Goal: Check status: Check status

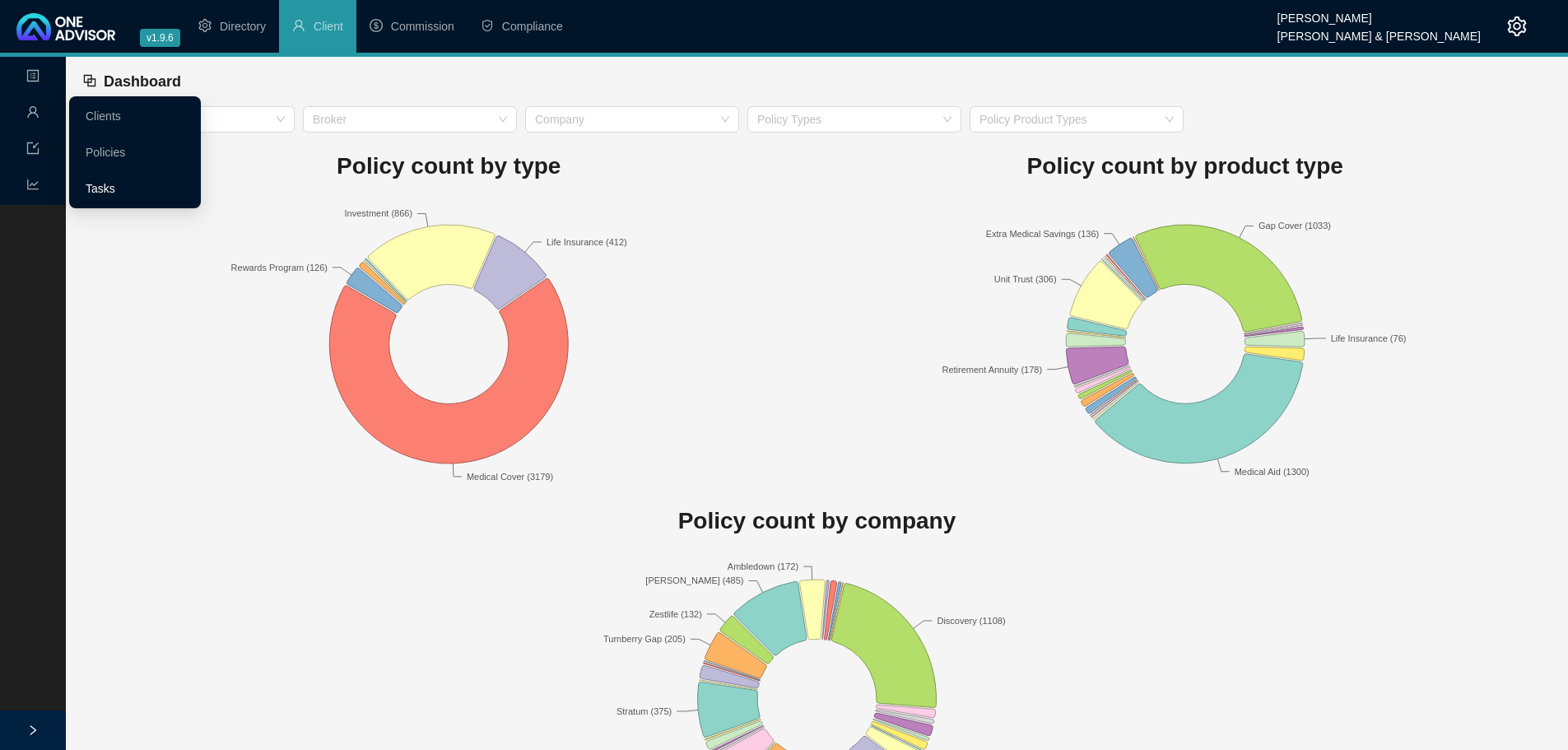
click at [98, 187] on link "Tasks" at bounding box center [100, 188] width 30 height 13
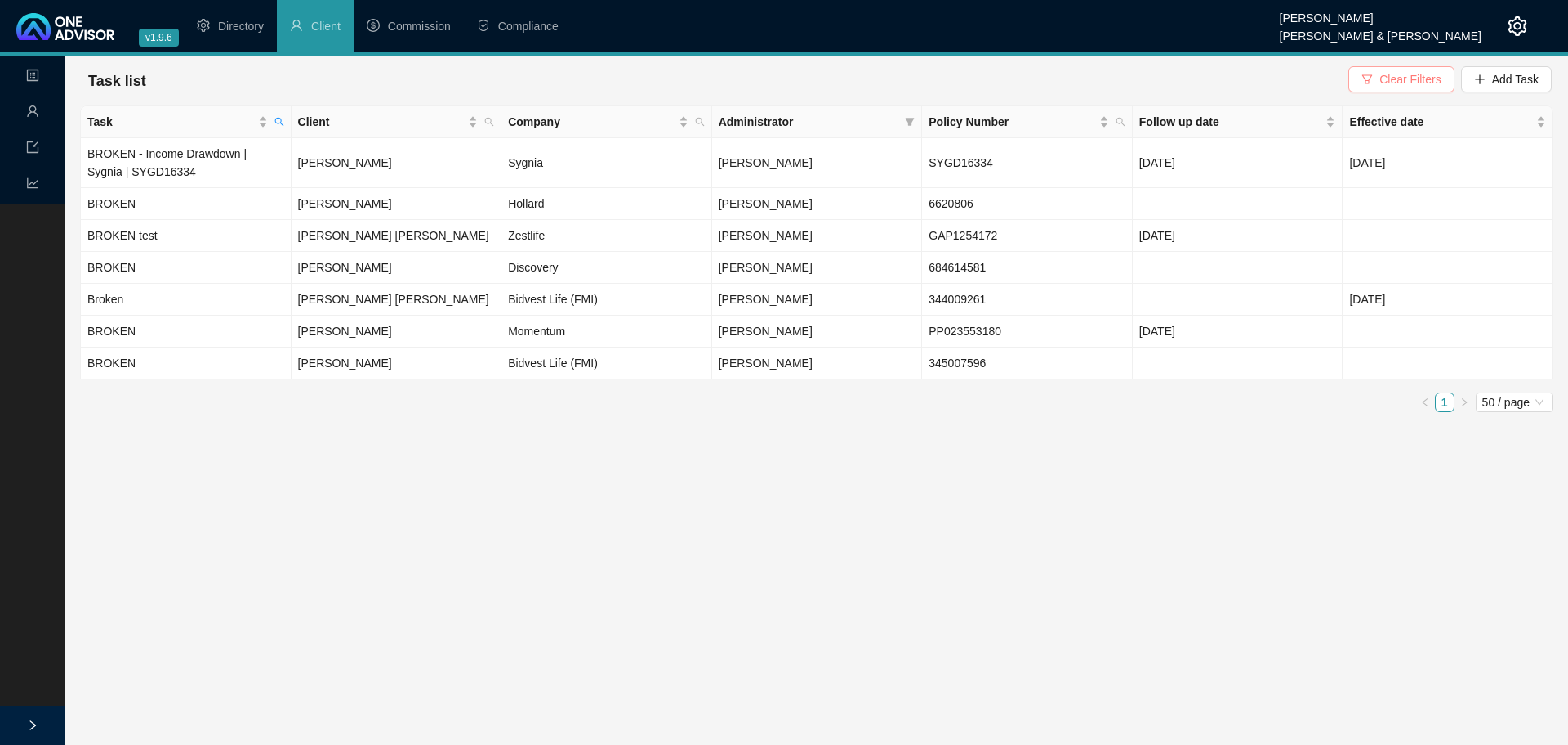
click at [1394, 69] on button "Clear Filters" at bounding box center [1400, 79] width 106 height 27
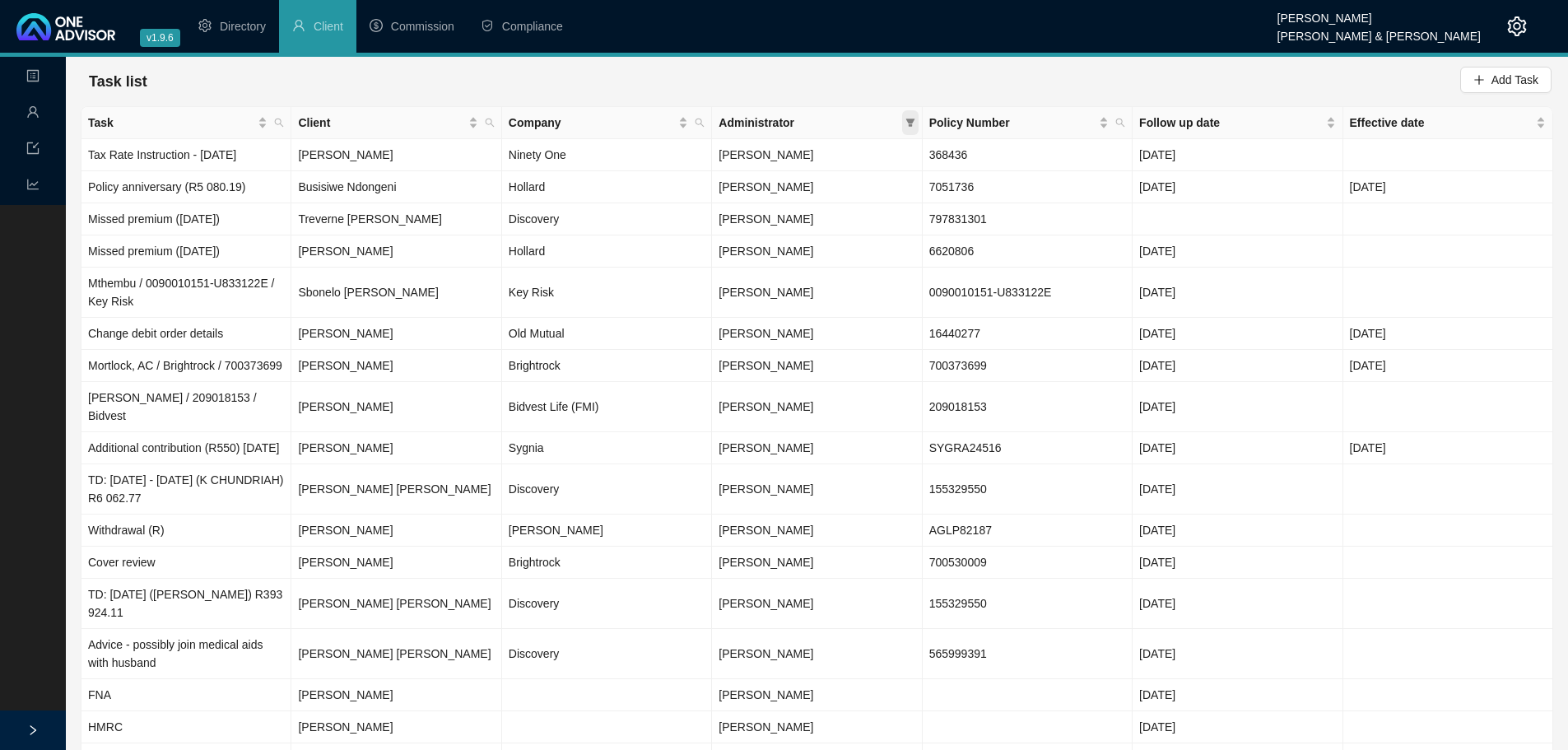
click at [908, 120] on icon "filter" at bounding box center [909, 122] width 9 height 8
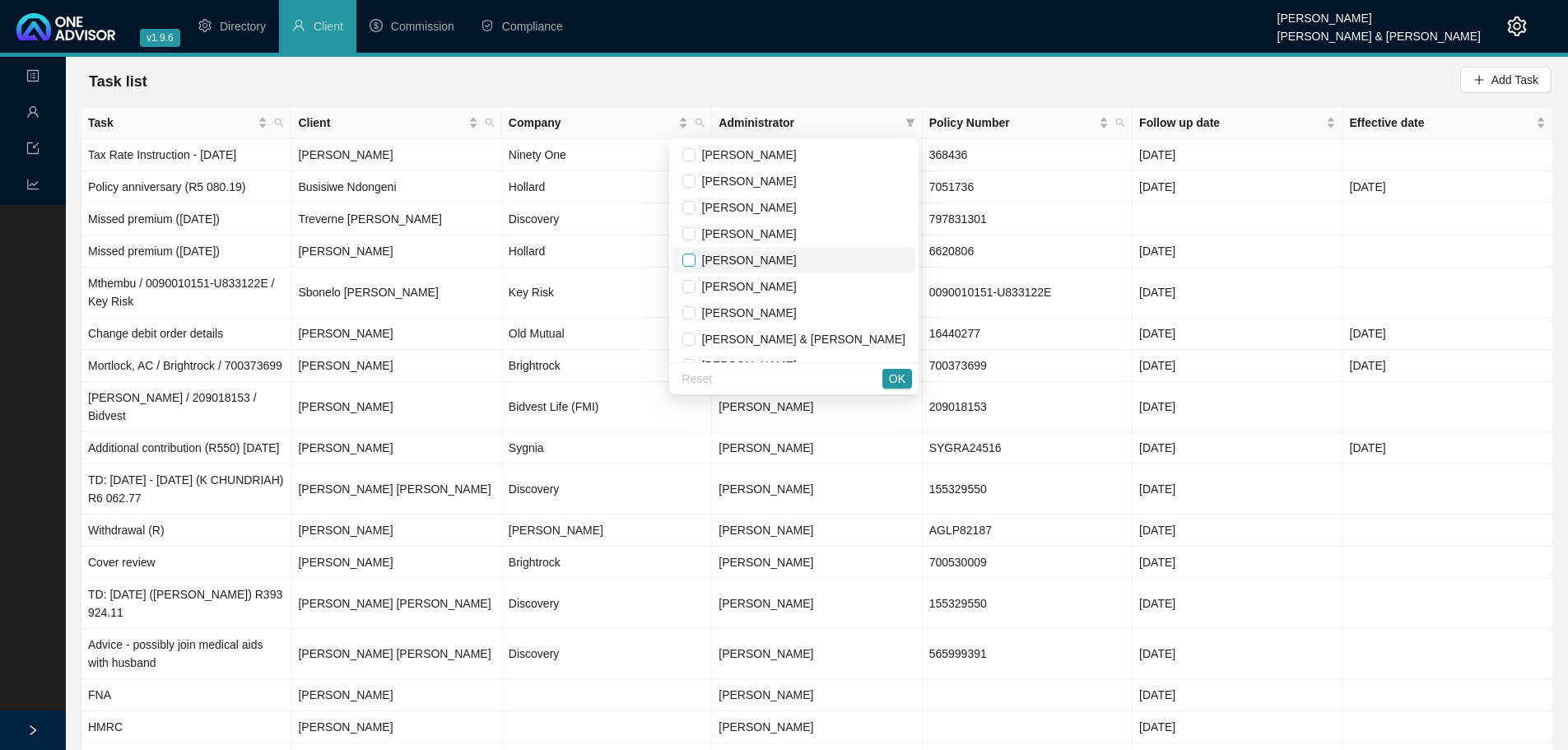
click at [696, 255] on input "checkbox" at bounding box center [689, 259] width 13 height 13
checkbox input "true"
click at [900, 376] on span "OK" at bounding box center [897, 378] width 17 height 18
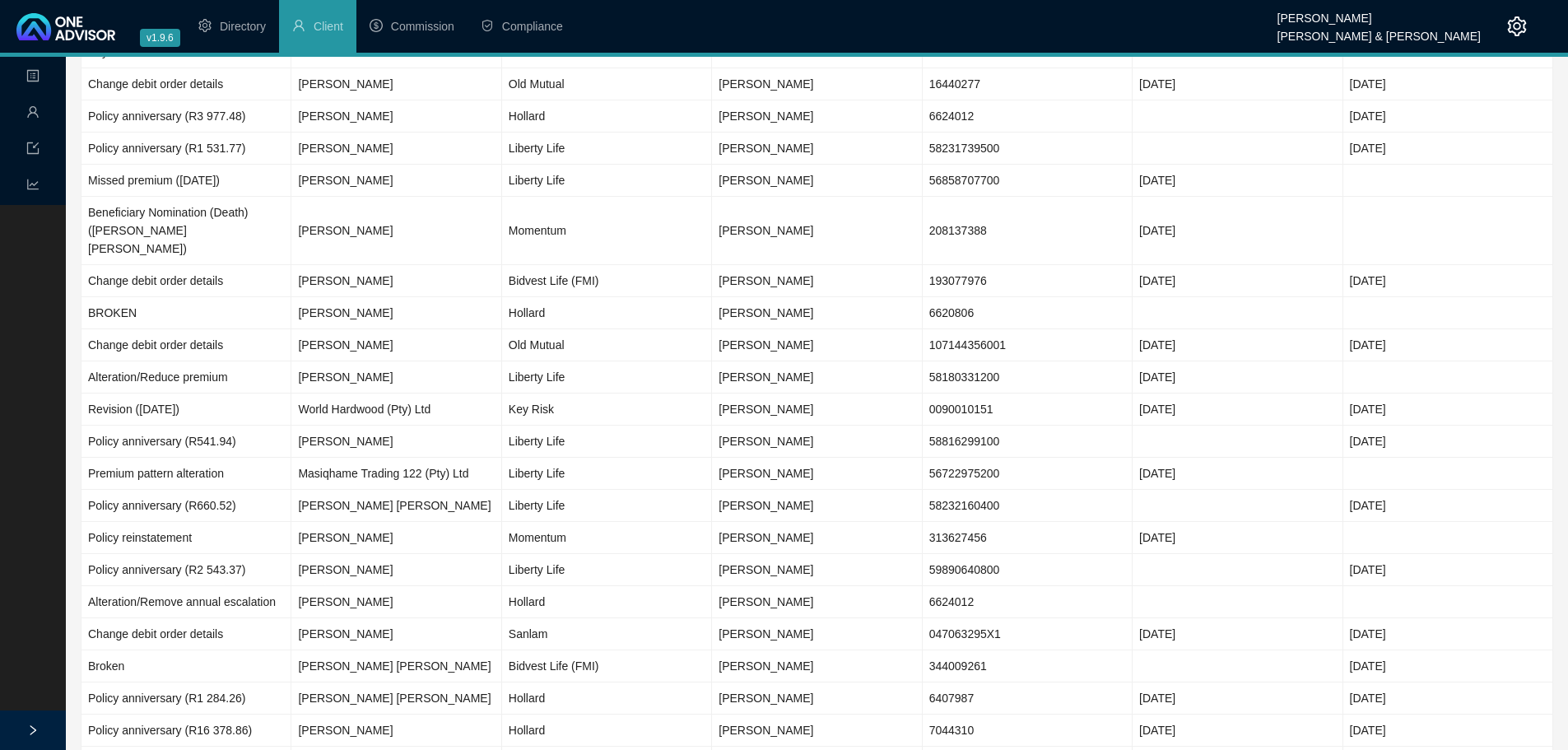
scroll to position [306, 0]
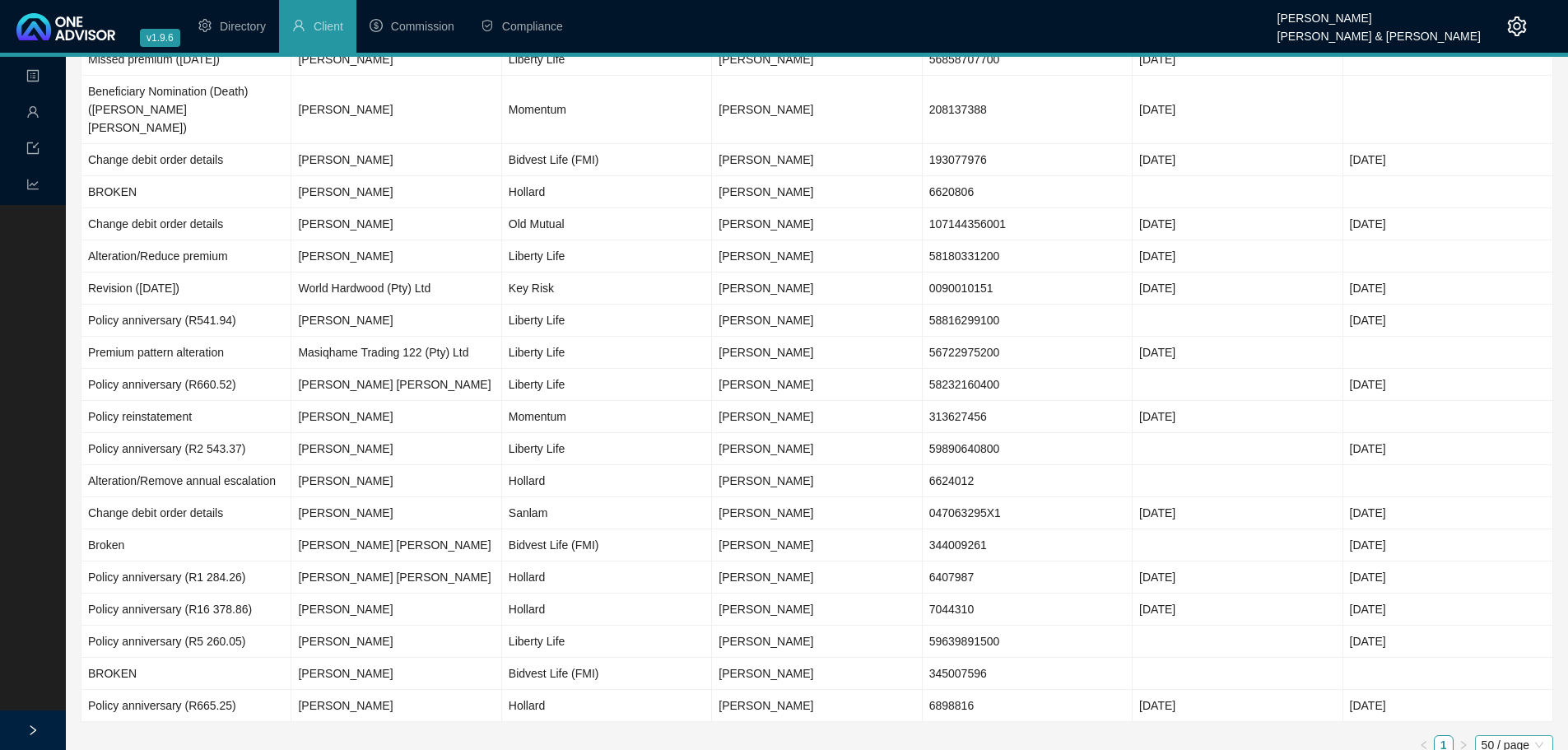
click at [1501, 735] on span "50 / page" at bounding box center [1513, 744] width 65 height 18
click at [1502, 627] on div "10 / page" at bounding box center [1515, 636] width 55 height 18
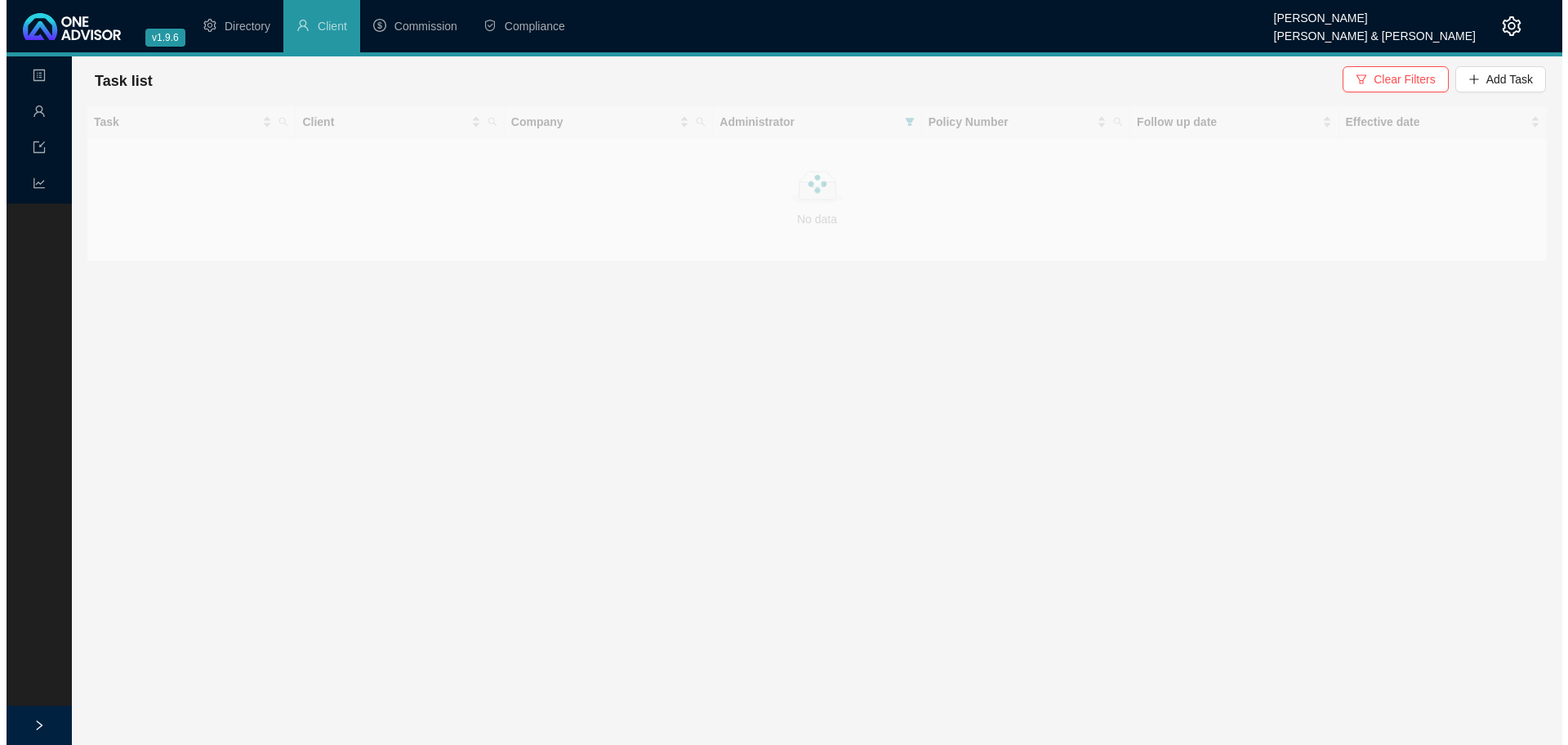
scroll to position [0, 0]
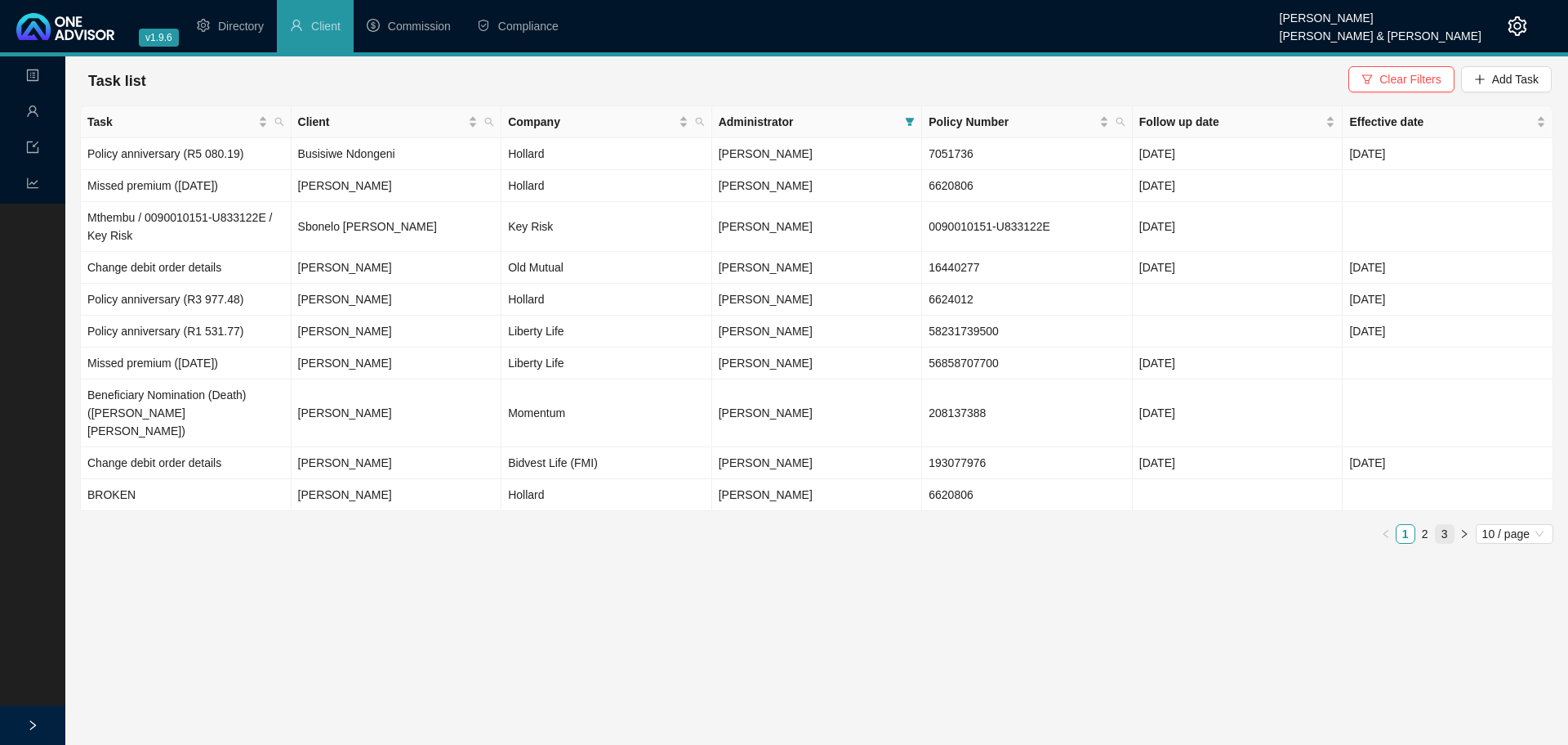
click at [1444, 525] on link "3" at bounding box center [1445, 534] width 18 height 18
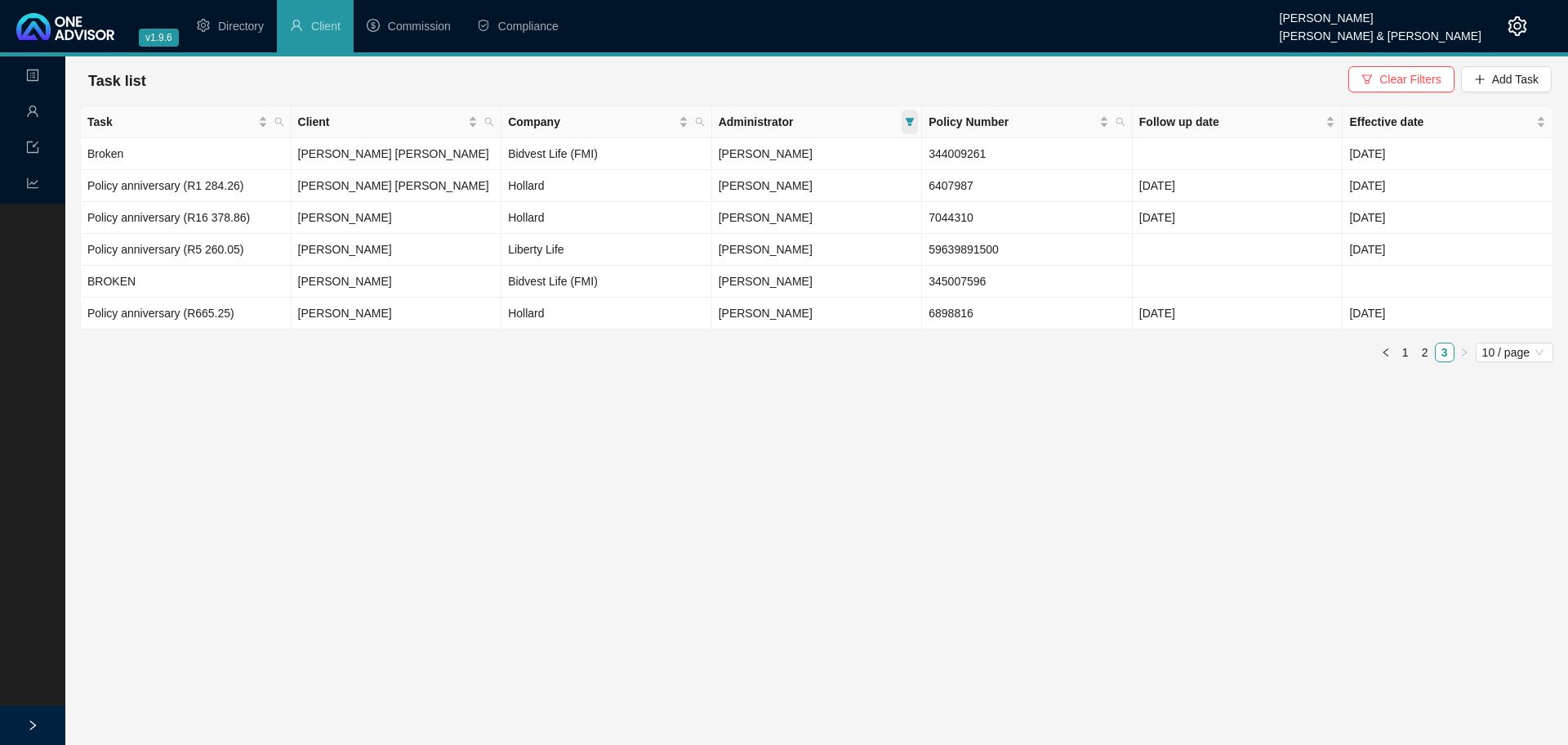
click at [908, 120] on icon "filter" at bounding box center [910, 121] width 9 height 8
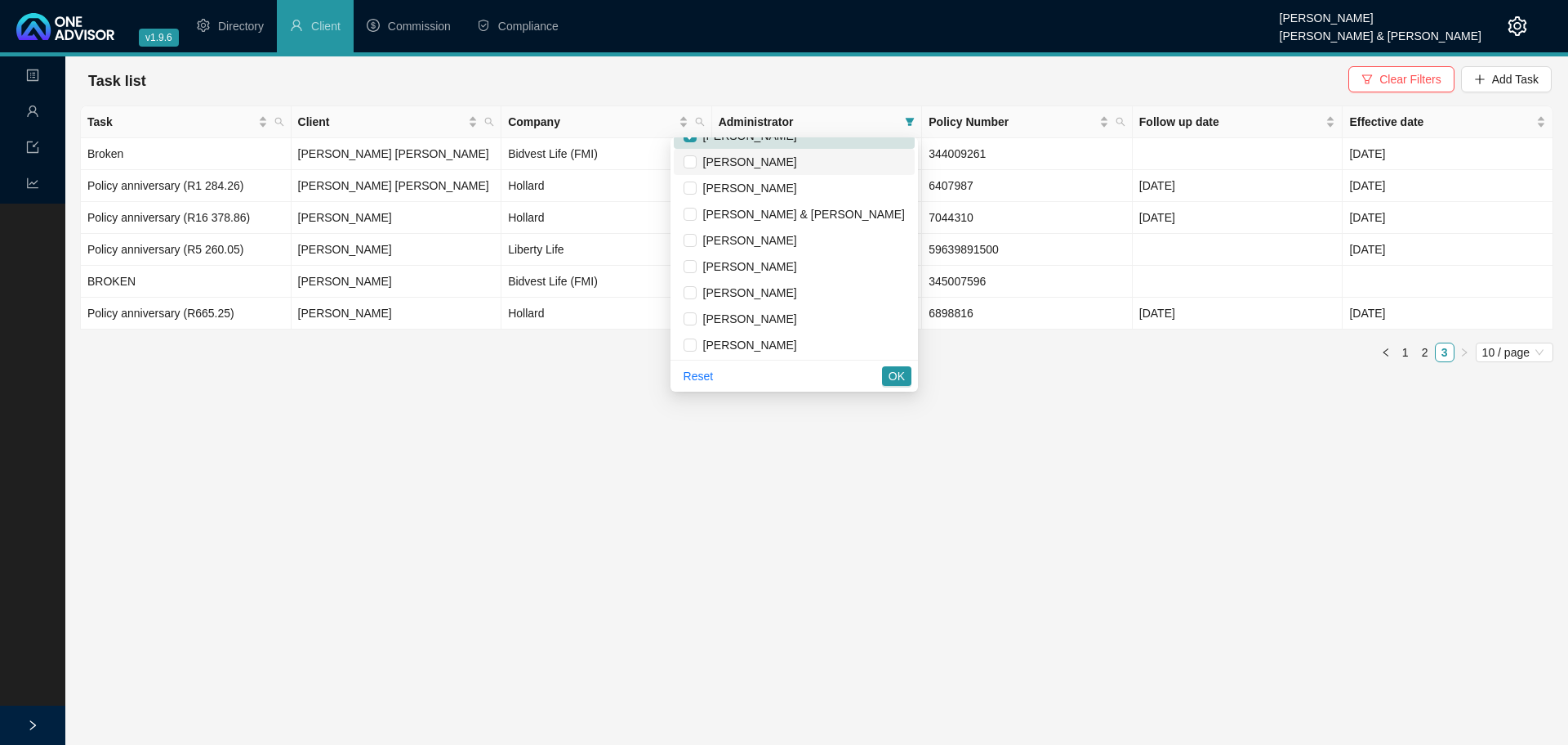
scroll to position [124, 0]
click at [697, 312] on input "checkbox" at bounding box center [689, 317] width 13 height 13
checkbox input "true"
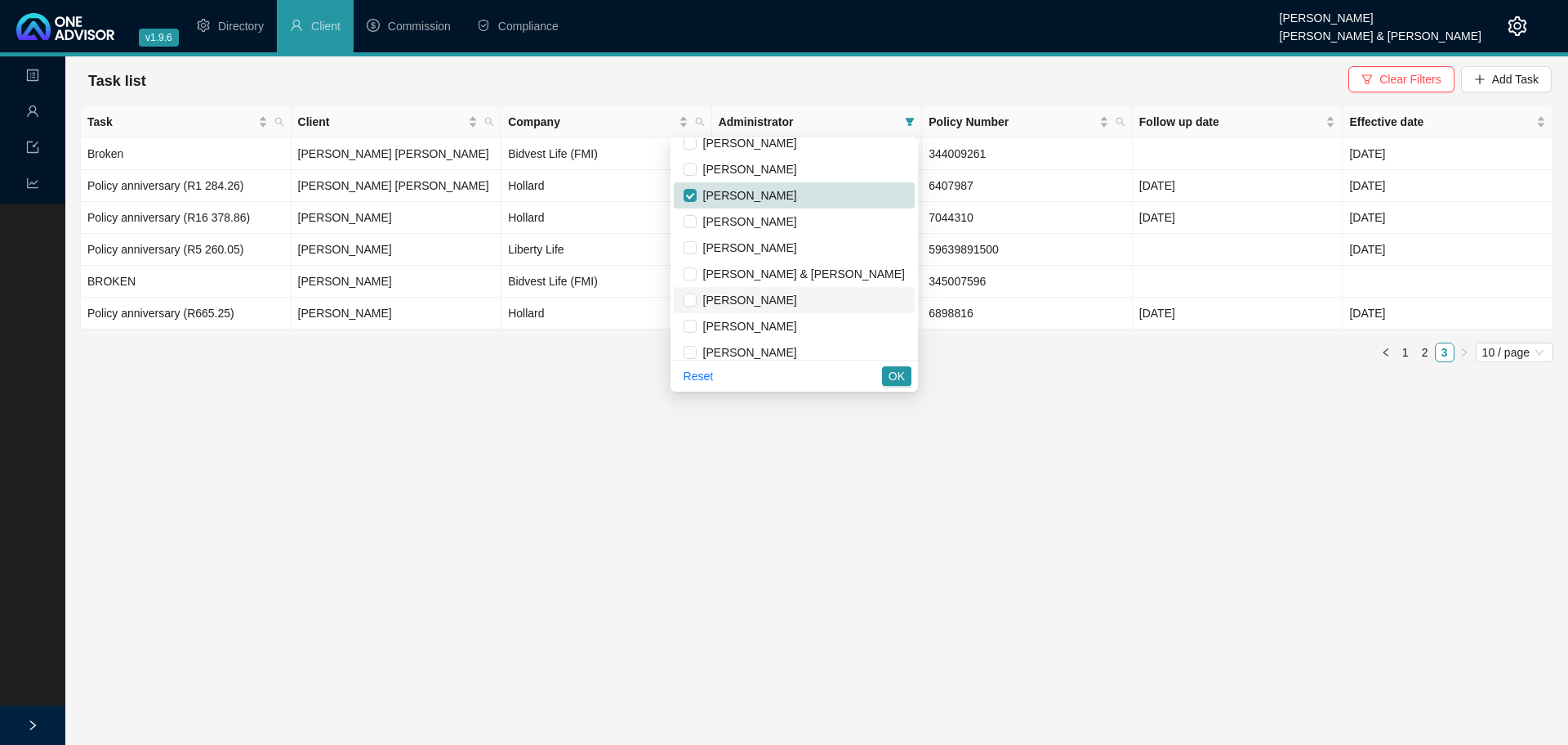
scroll to position [0, 0]
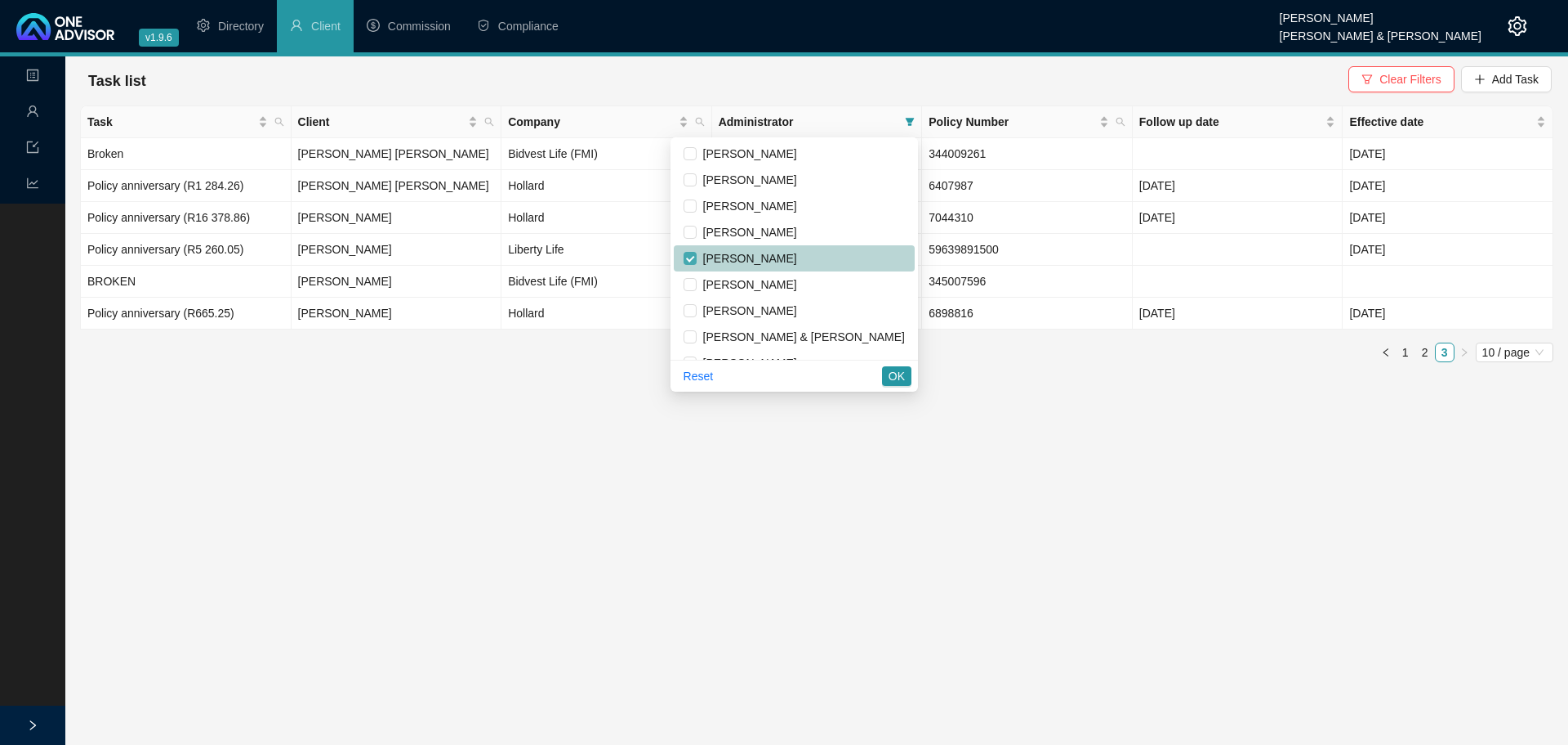
click at [697, 260] on input "checkbox" at bounding box center [689, 258] width 13 height 13
checkbox input "false"
click at [896, 379] on span "OK" at bounding box center [896, 376] width 17 height 18
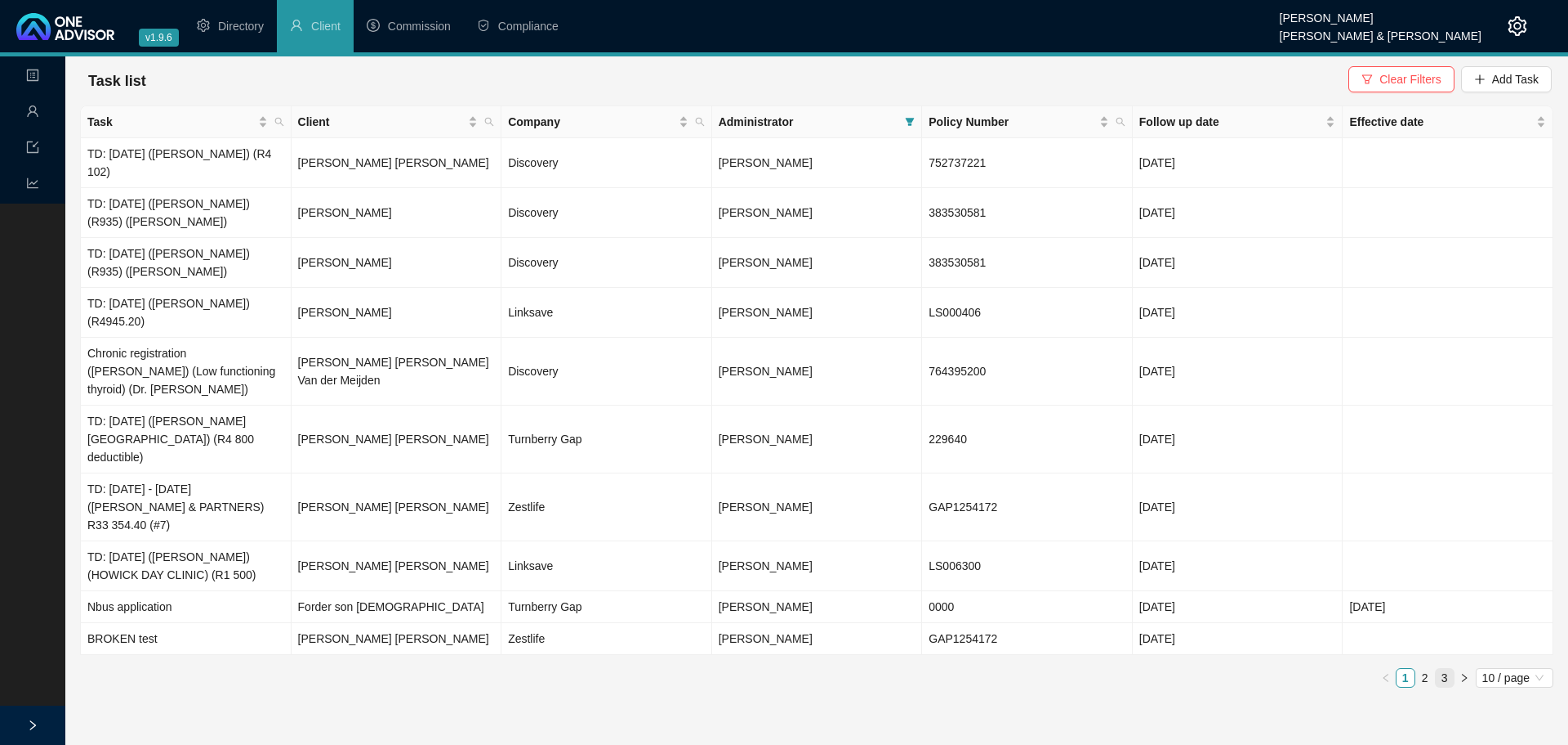
click at [1443, 669] on link "3" at bounding box center [1445, 678] width 18 height 18
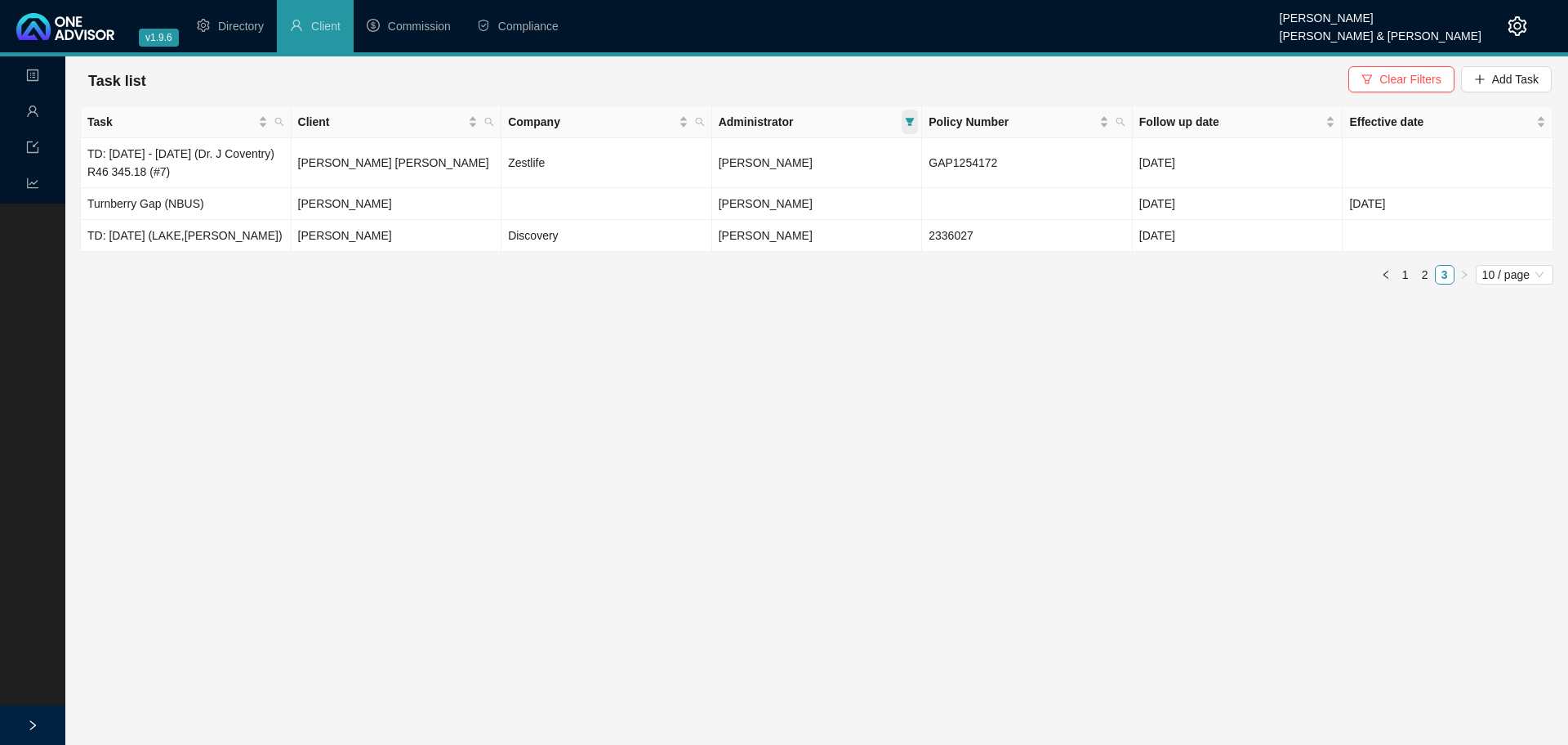
click at [912, 119] on icon "filter" at bounding box center [910, 121] width 9 height 8
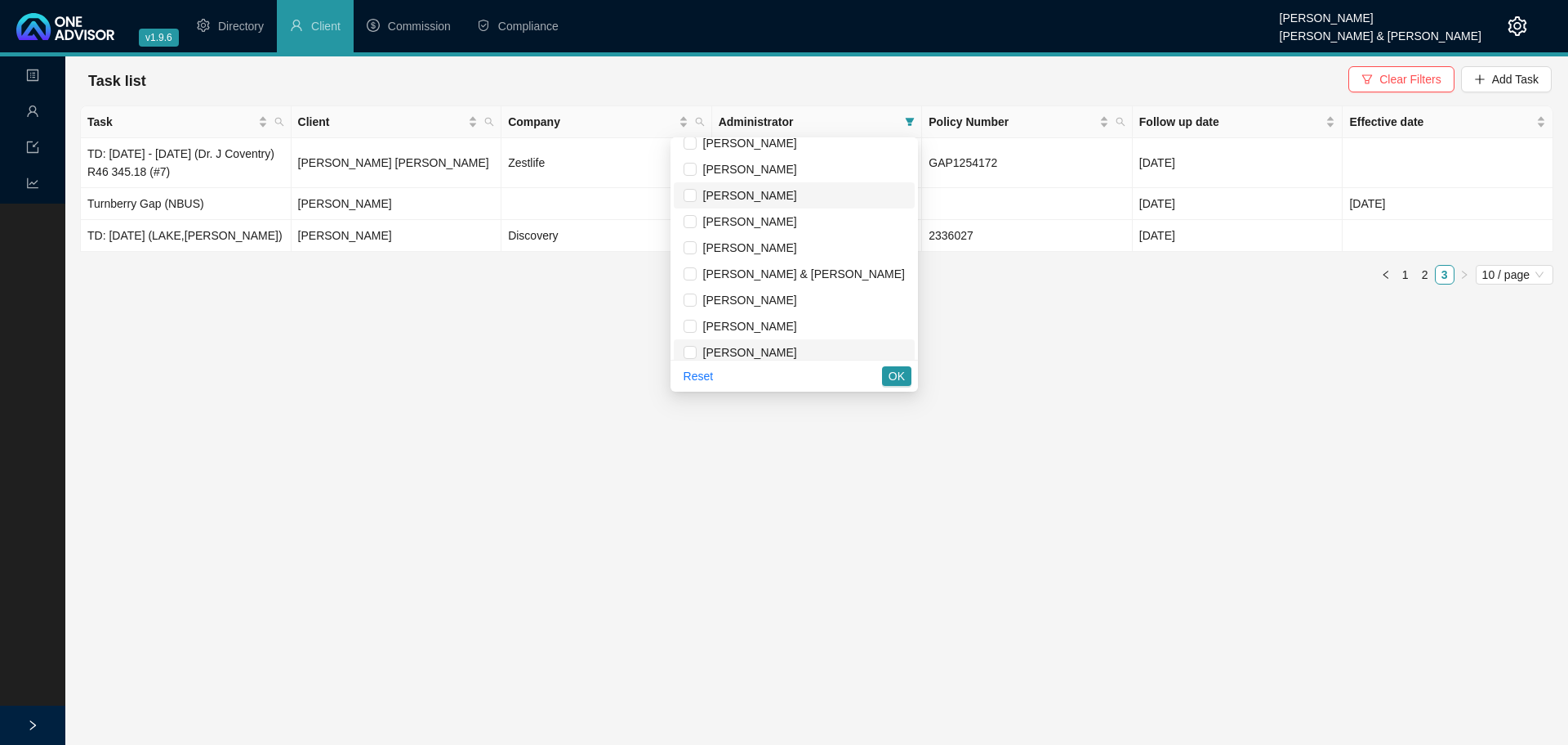
scroll to position [124, 0]
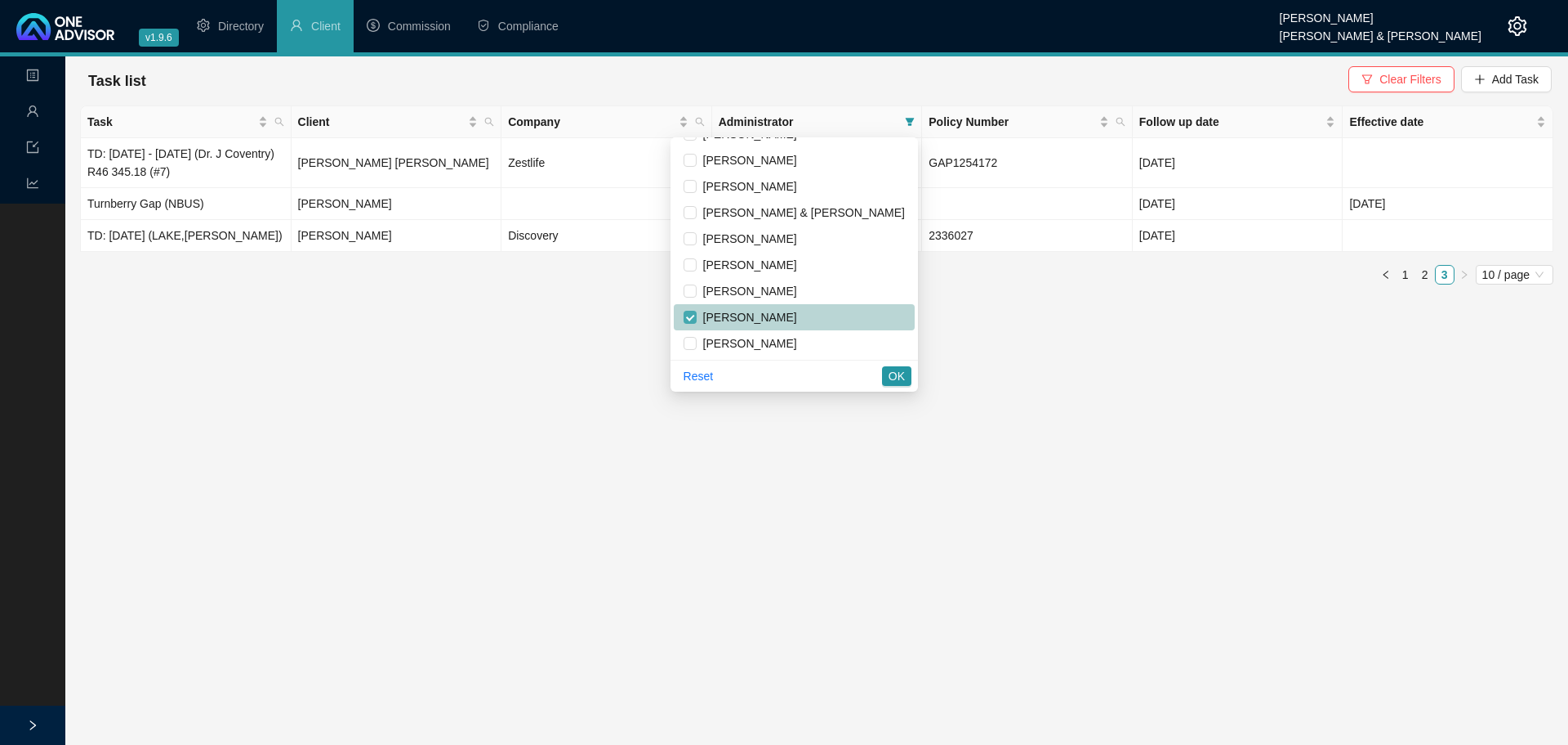
click at [697, 315] on input "checkbox" at bounding box center [689, 317] width 13 height 13
checkbox input "false"
click at [697, 290] on input "checkbox" at bounding box center [689, 290] width 13 height 13
checkbox input "true"
click at [898, 373] on span "OK" at bounding box center [896, 376] width 17 height 18
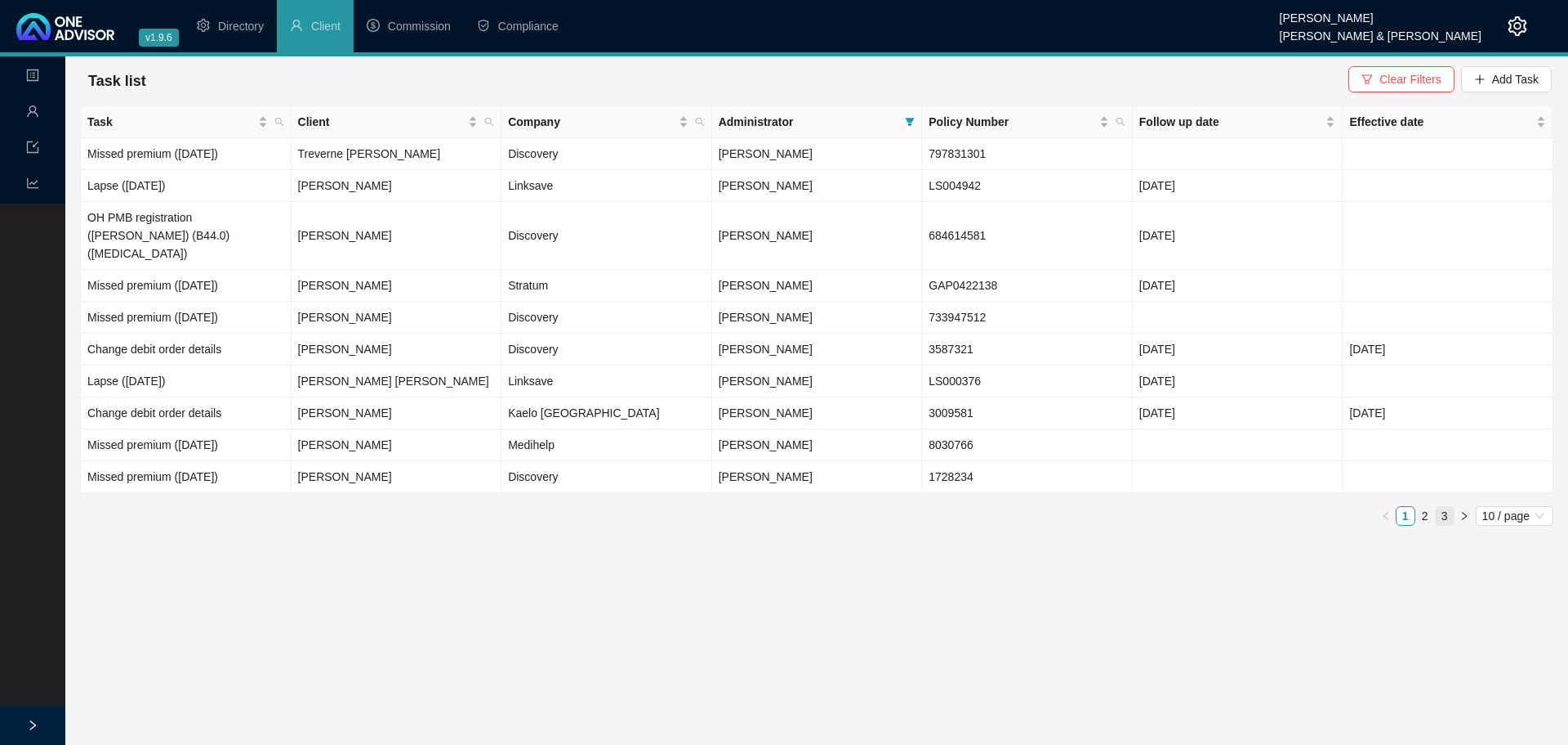
click at [1441, 507] on link "3" at bounding box center [1445, 516] width 18 height 18
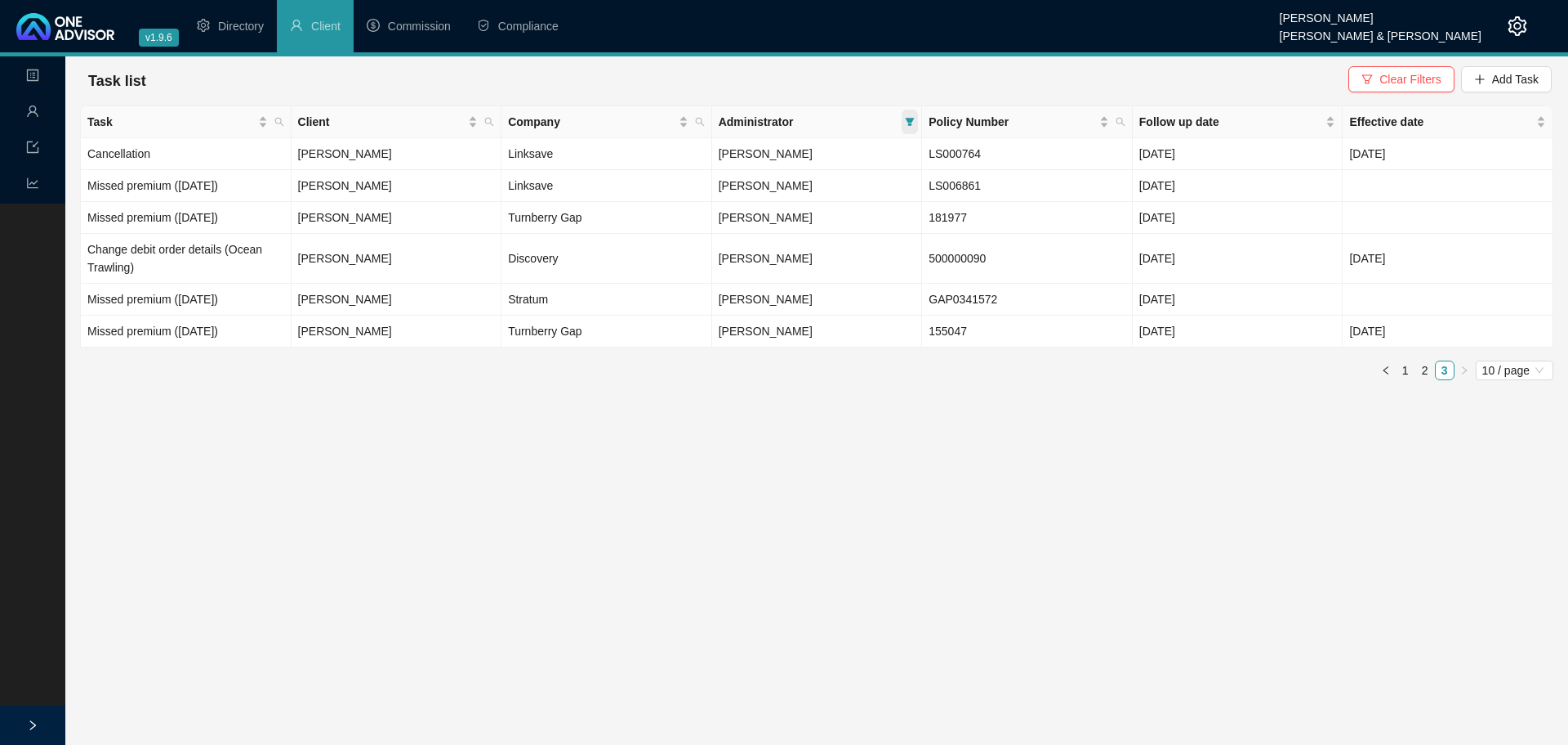
click at [910, 115] on span at bounding box center [909, 121] width 17 height 25
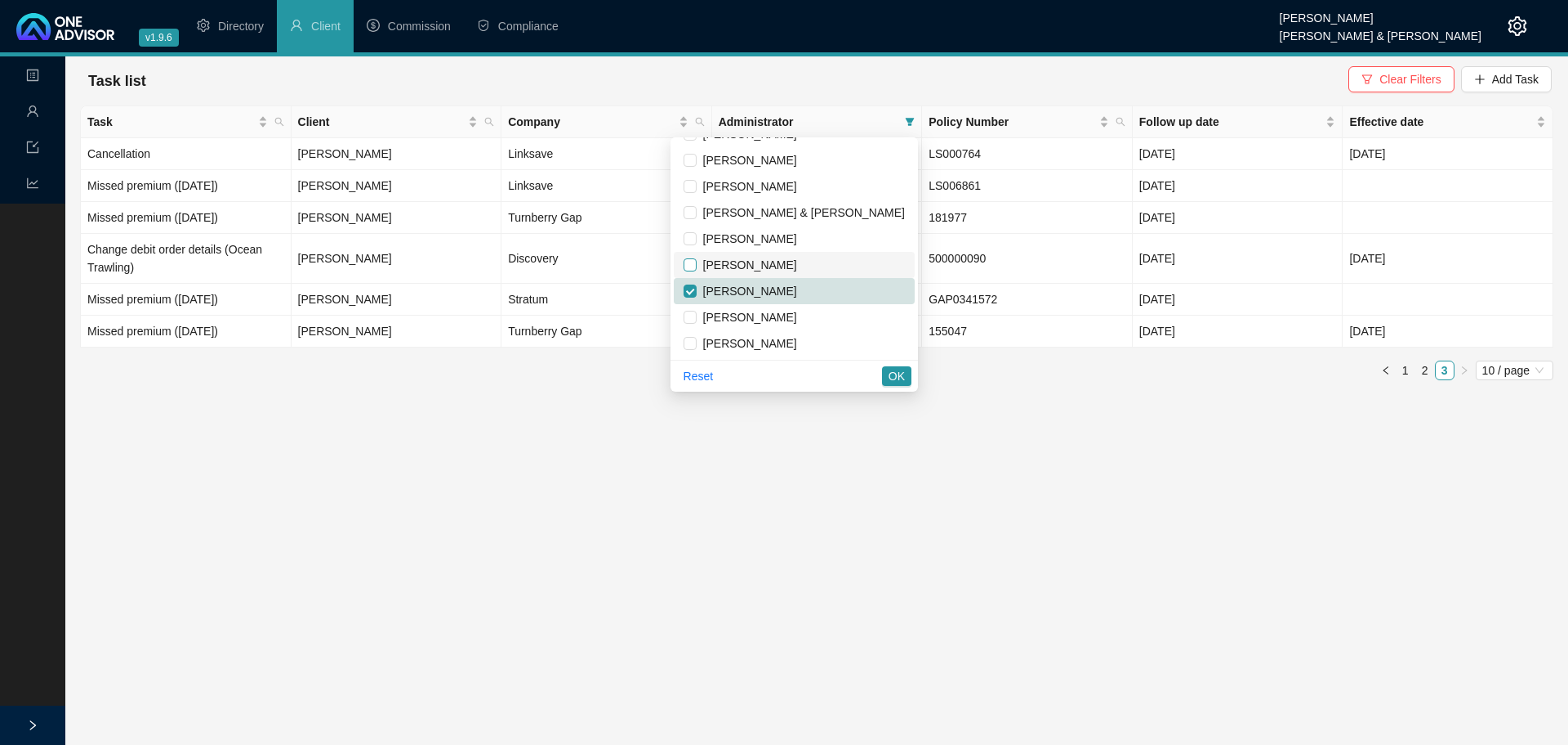
click at [697, 265] on input "checkbox" at bounding box center [689, 264] width 13 height 13
checkbox input "true"
click at [697, 288] on input "checkbox" at bounding box center [689, 290] width 13 height 13
checkbox input "false"
click at [898, 374] on span "OK" at bounding box center [896, 376] width 17 height 18
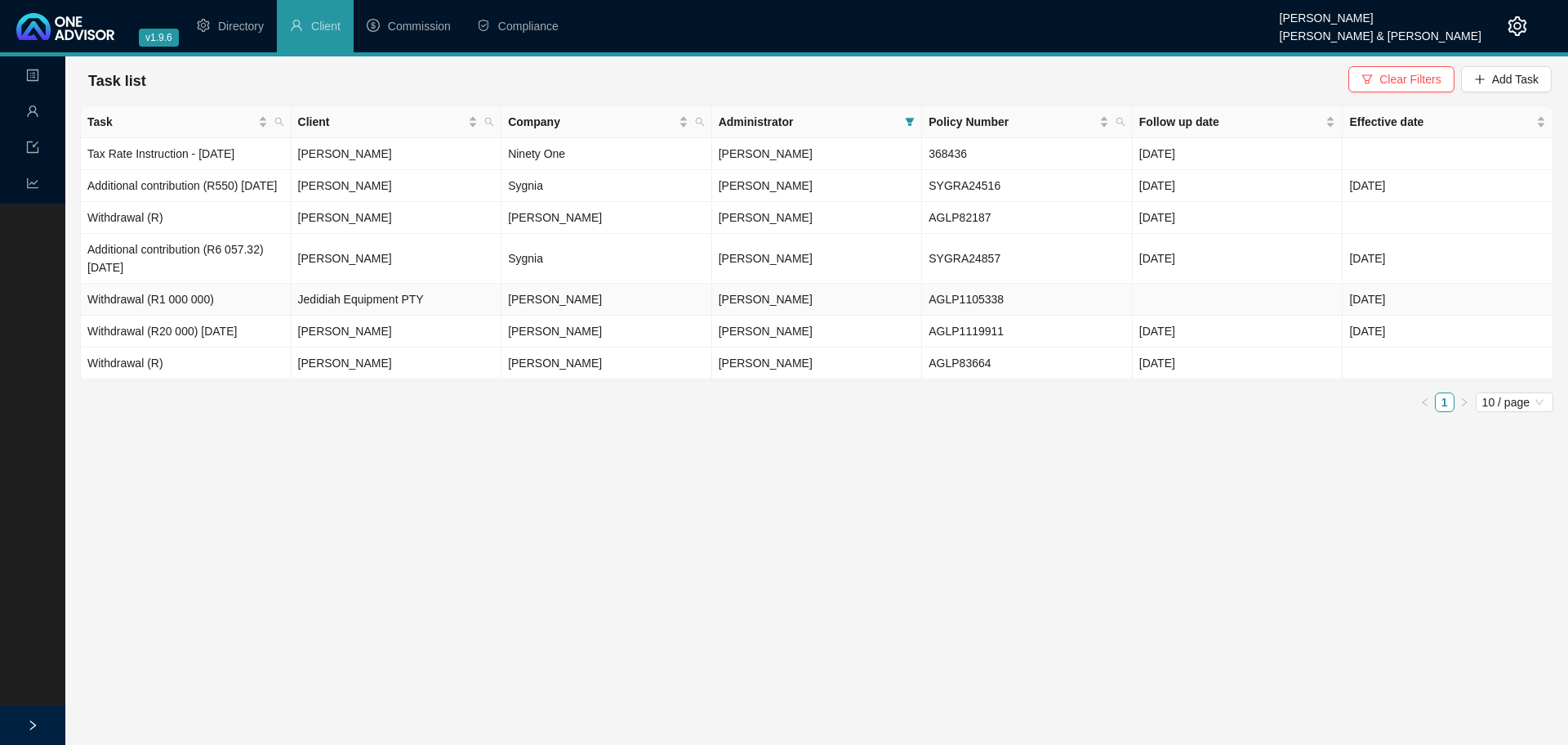
click at [235, 312] on td "Withdrawal (R1 000 000)" at bounding box center [186, 299] width 211 height 32
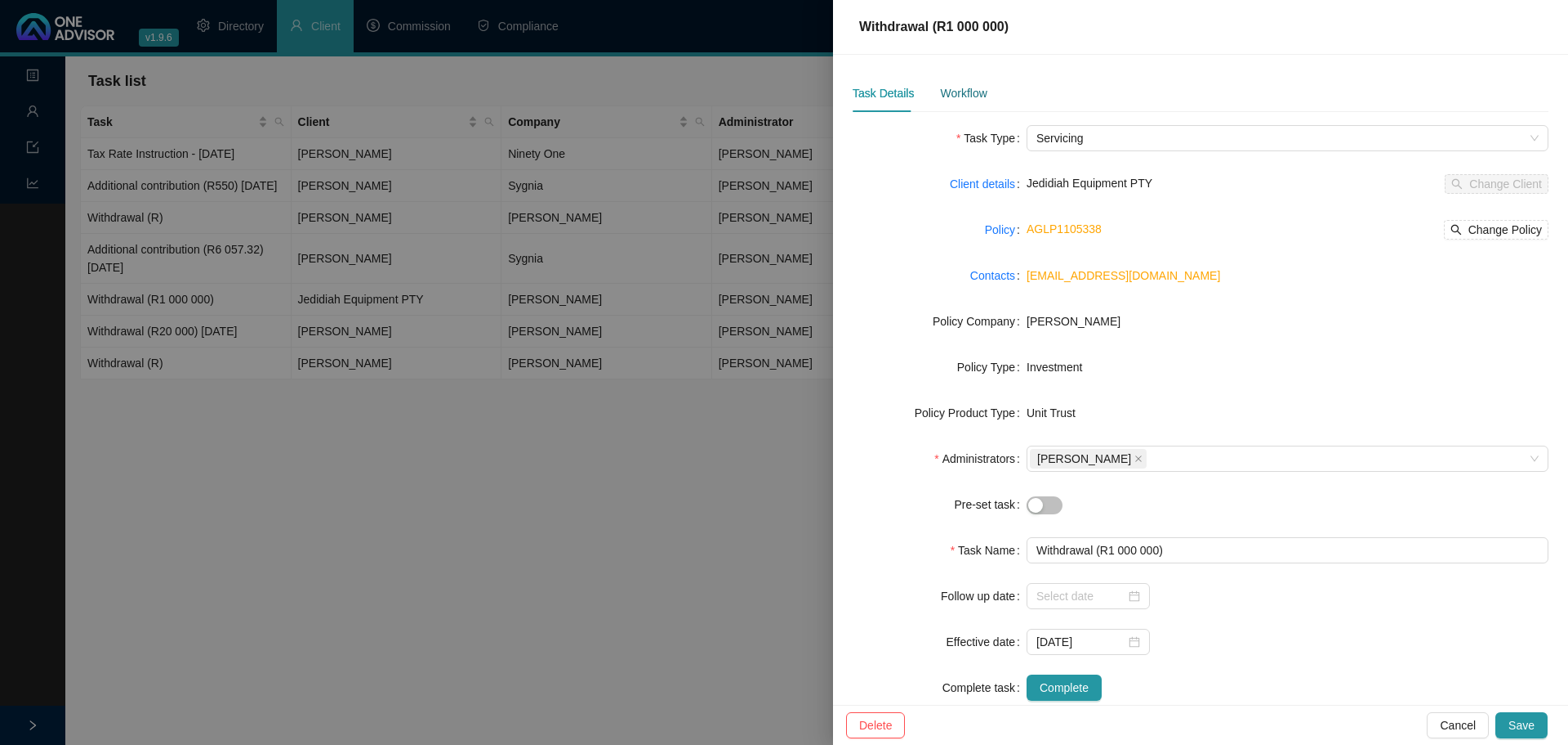
click at [954, 91] on div "Workflow" at bounding box center [962, 93] width 46 height 18
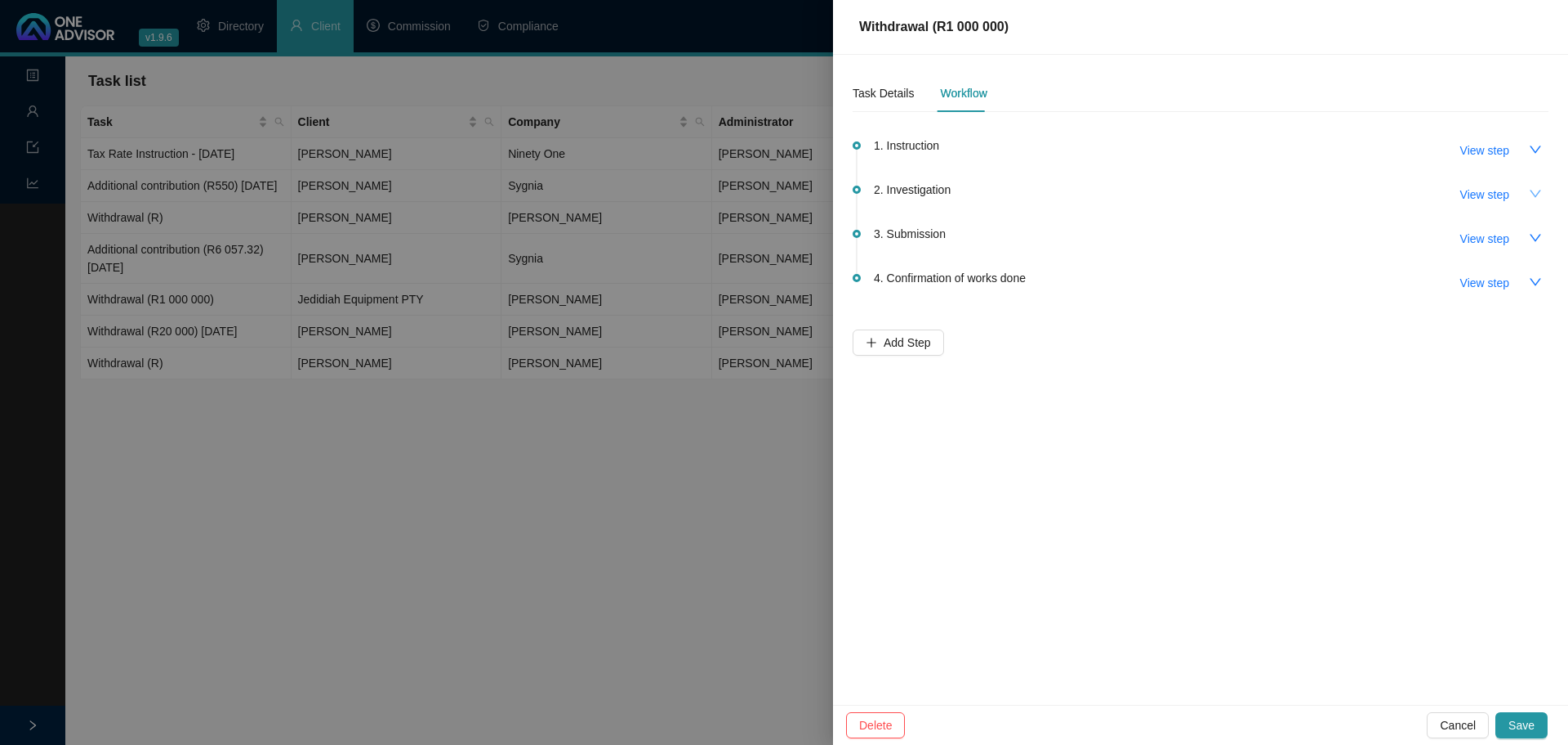
click at [1534, 192] on icon "down" at bounding box center [1535, 193] width 13 height 13
click at [1533, 192] on icon "up" at bounding box center [1535, 193] width 13 height 13
click at [1533, 192] on icon "down" at bounding box center [1535, 193] width 13 height 13
click at [1533, 192] on icon "up" at bounding box center [1535, 193] width 13 height 13
